Goal: Task Accomplishment & Management: Complete application form

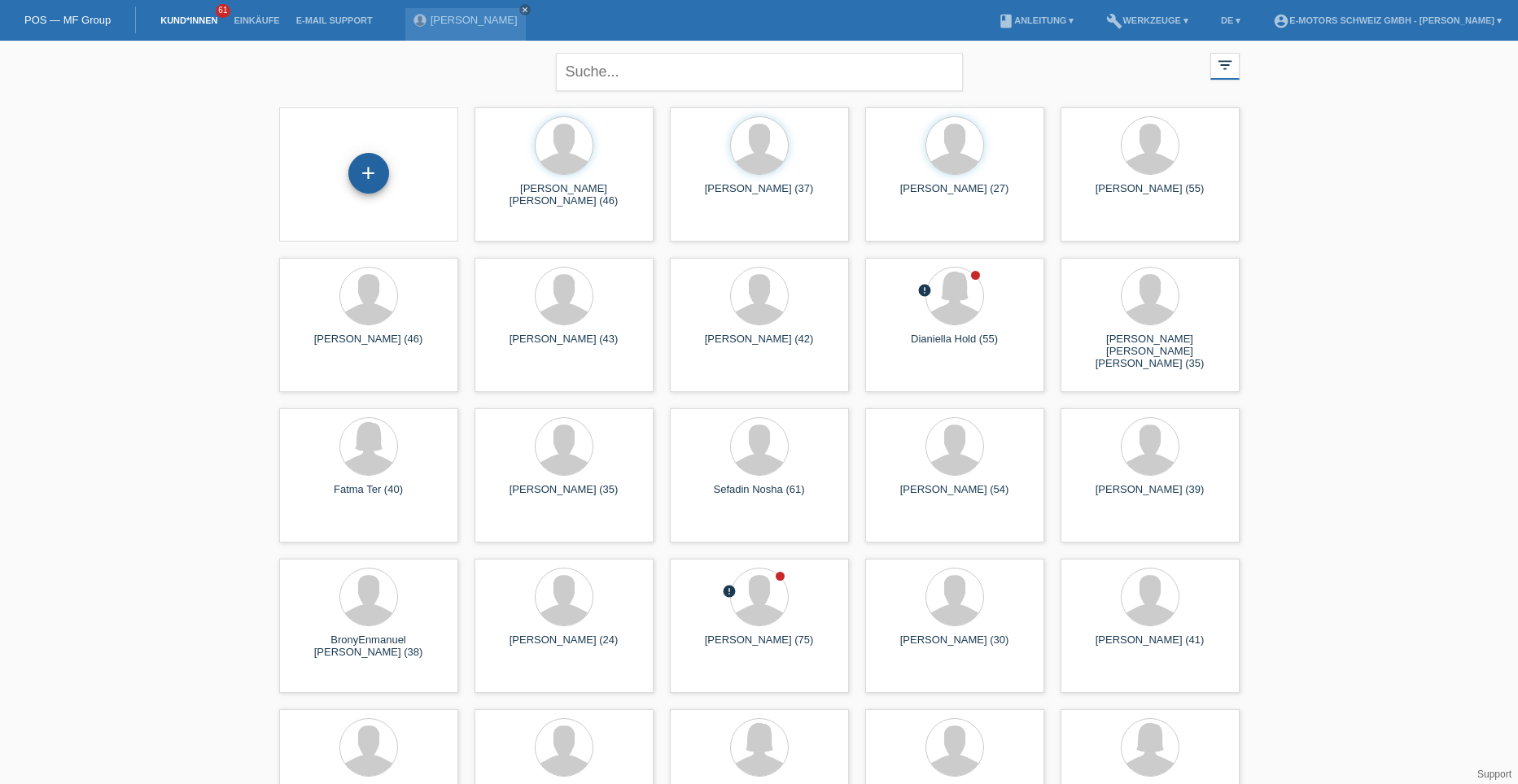
click at [368, 172] on div "+" at bounding box center [369, 173] width 41 height 41
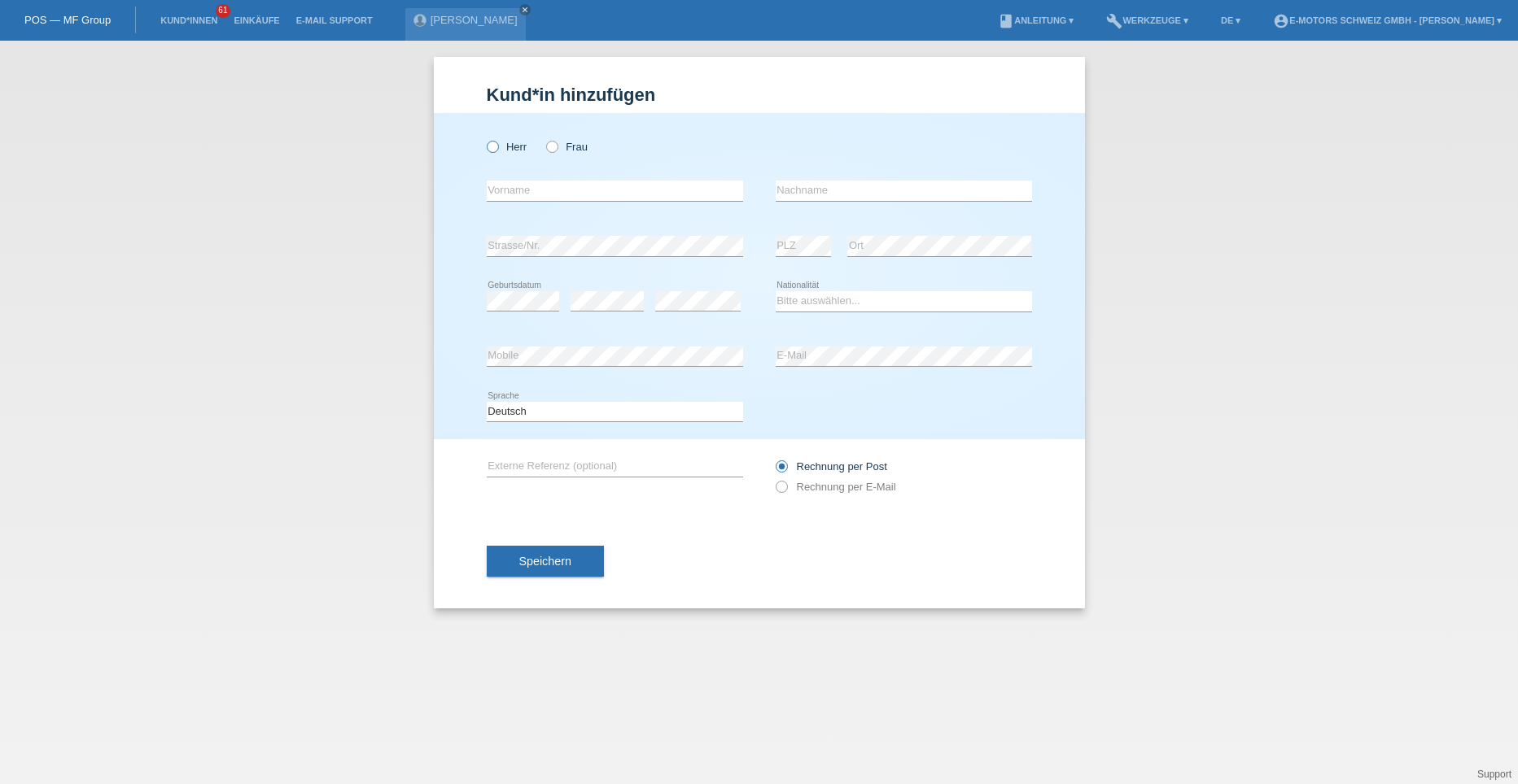
click at [484, 138] on icon at bounding box center [484, 138] width 0 height 0
click at [492, 145] on input "Herr" at bounding box center [492, 146] width 11 height 11
radio input "true"
click at [521, 184] on input "text" at bounding box center [614, 190] width 256 height 20
